Goal: Communication & Community: Connect with others

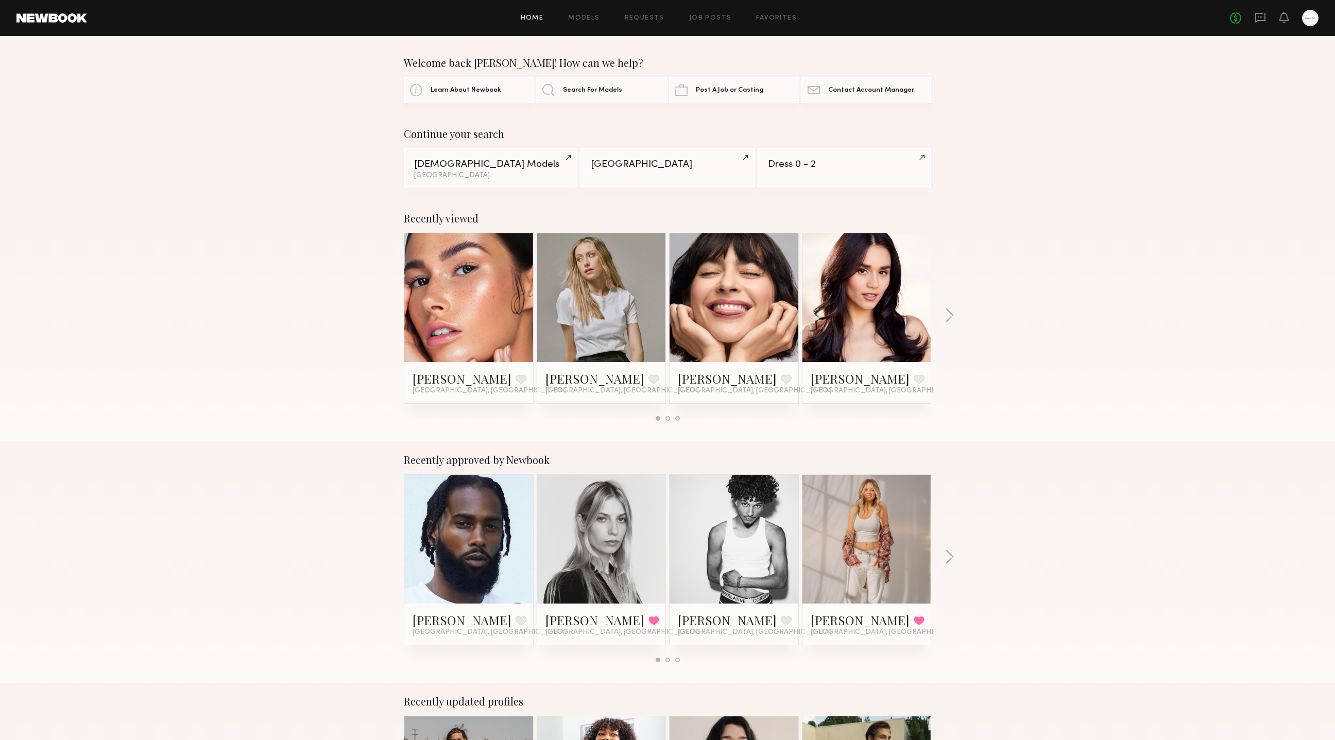
click at [1140, 208] on div "Recently viewed [PERSON_NAME] Favorite [GEOGRAPHIC_DATA], [GEOGRAPHIC_DATA] [GE…" at bounding box center [667, 320] width 1335 height 241
click at [1264, 14] on icon at bounding box center [1260, 18] width 10 height 10
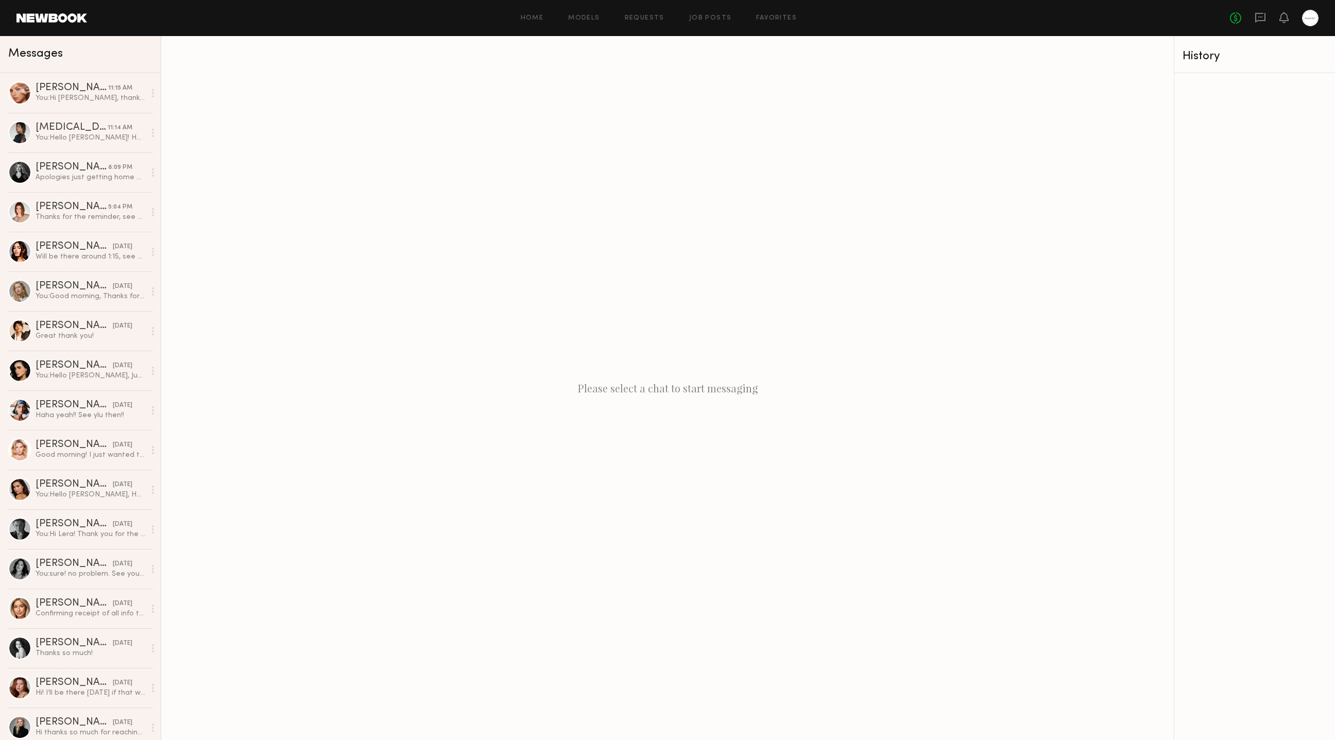
click at [325, 193] on div "Please select a chat to start messaging" at bounding box center [667, 388] width 1012 height 704
click at [381, 168] on div "Please select a chat to start messaging" at bounding box center [667, 388] width 1012 height 704
click at [415, 208] on div "Please select a chat to start messaging" at bounding box center [667, 388] width 1012 height 704
click at [635, 224] on div "Please select a chat to start messaging" at bounding box center [667, 388] width 1012 height 704
click at [845, 242] on div "Please select a chat to start messaging" at bounding box center [667, 388] width 1012 height 704
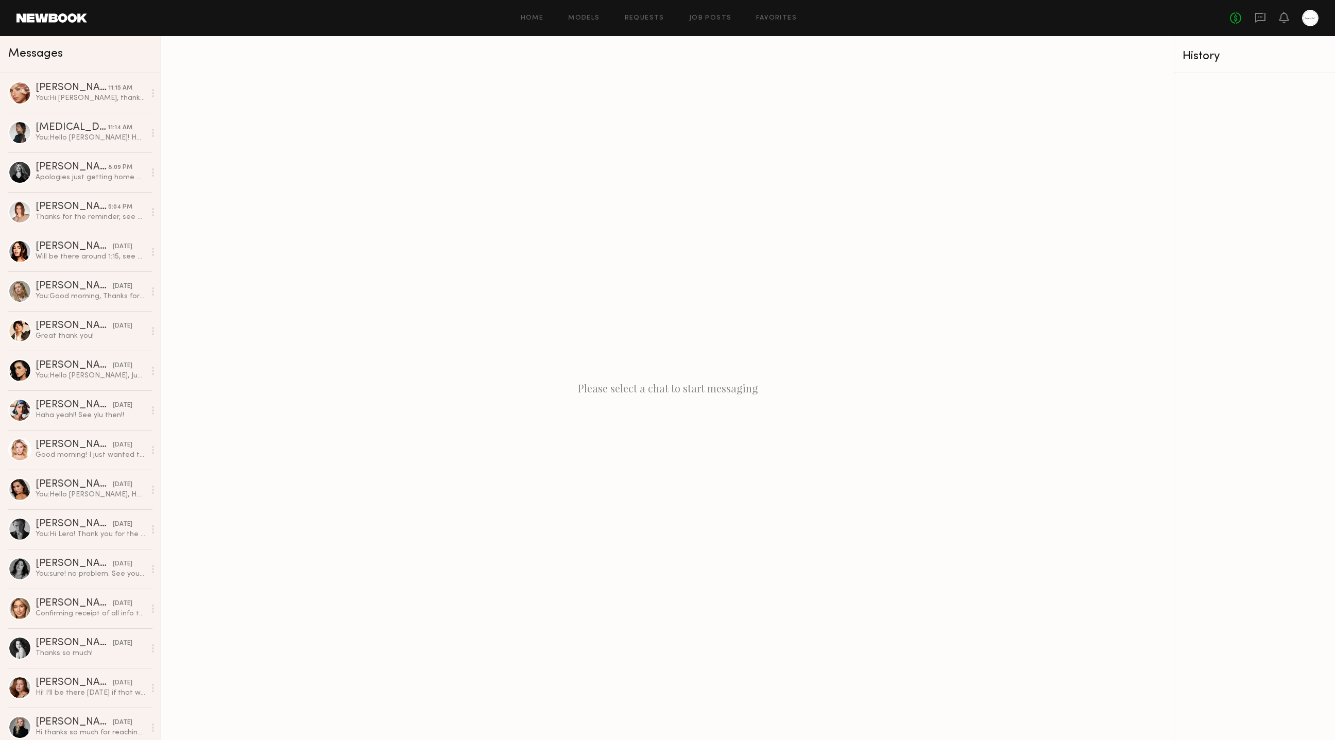
click at [510, 334] on div "Please select a chat to start messaging" at bounding box center [667, 388] width 1012 height 704
click at [449, 185] on div "Please select a chat to start messaging" at bounding box center [667, 388] width 1012 height 704
